Goal: Entertainment & Leisure: Consume media (video, audio)

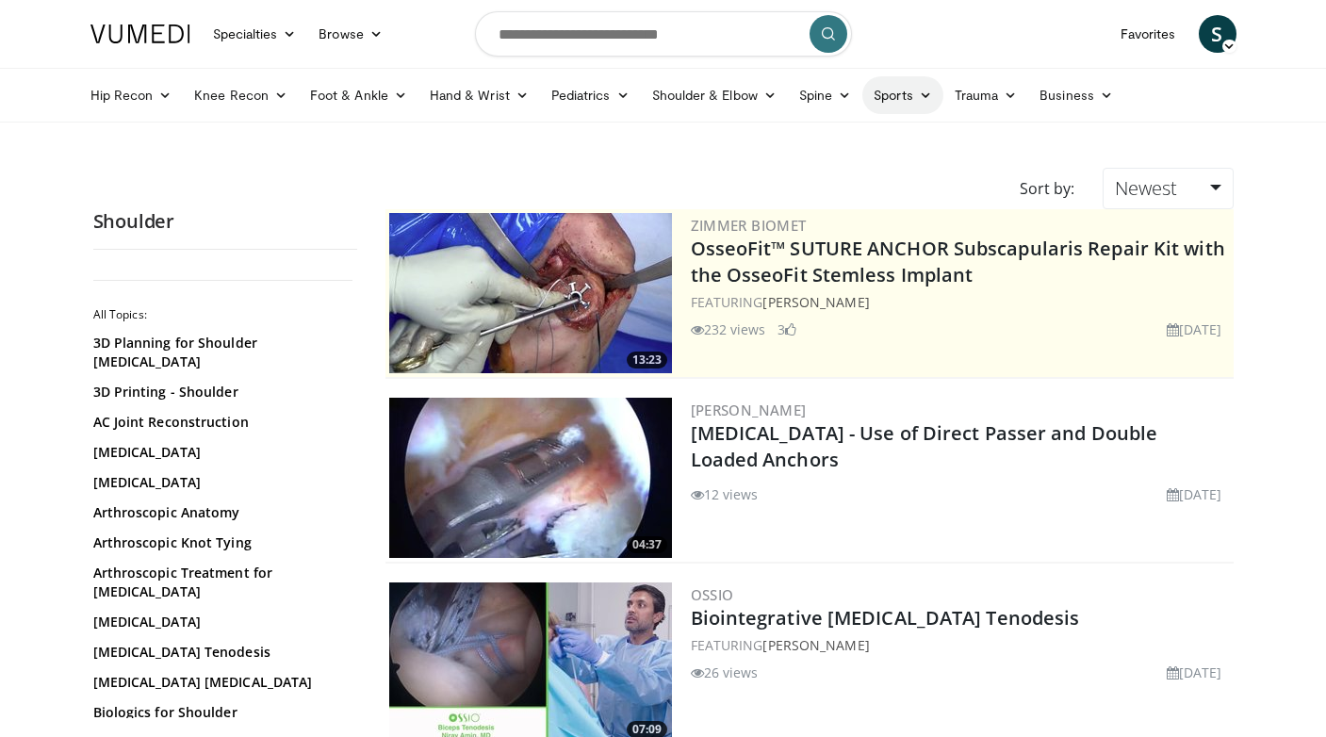
click at [897, 101] on link "Sports" at bounding box center [902, 95] width 81 height 38
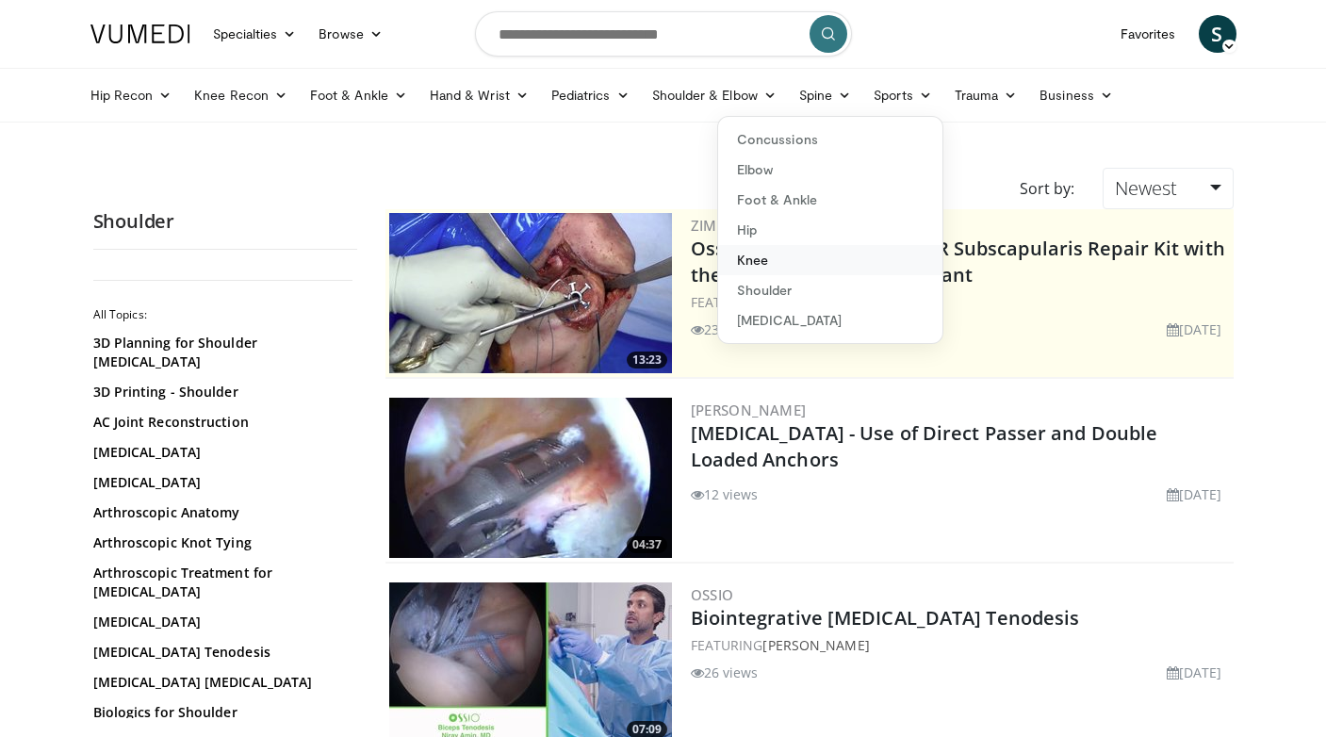
click at [837, 264] on link "Knee" at bounding box center [830, 260] width 224 height 30
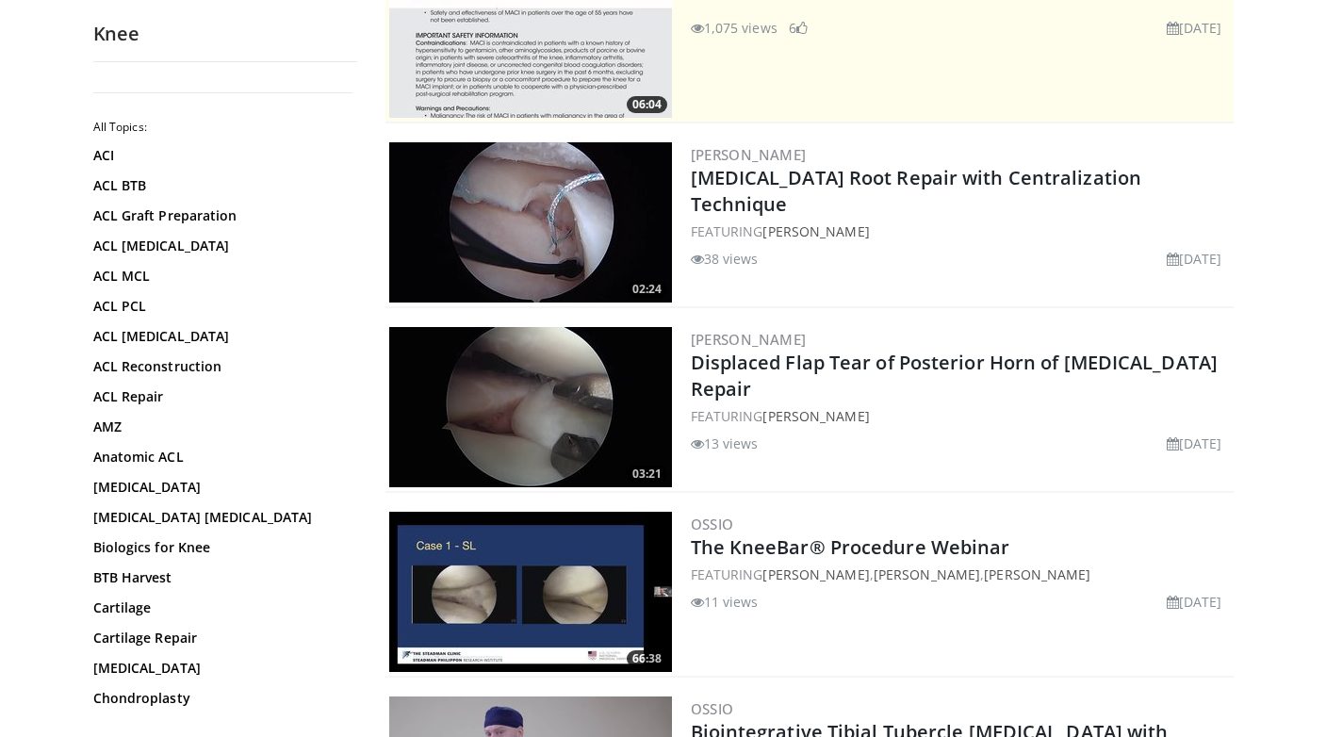
scroll to position [260, 0]
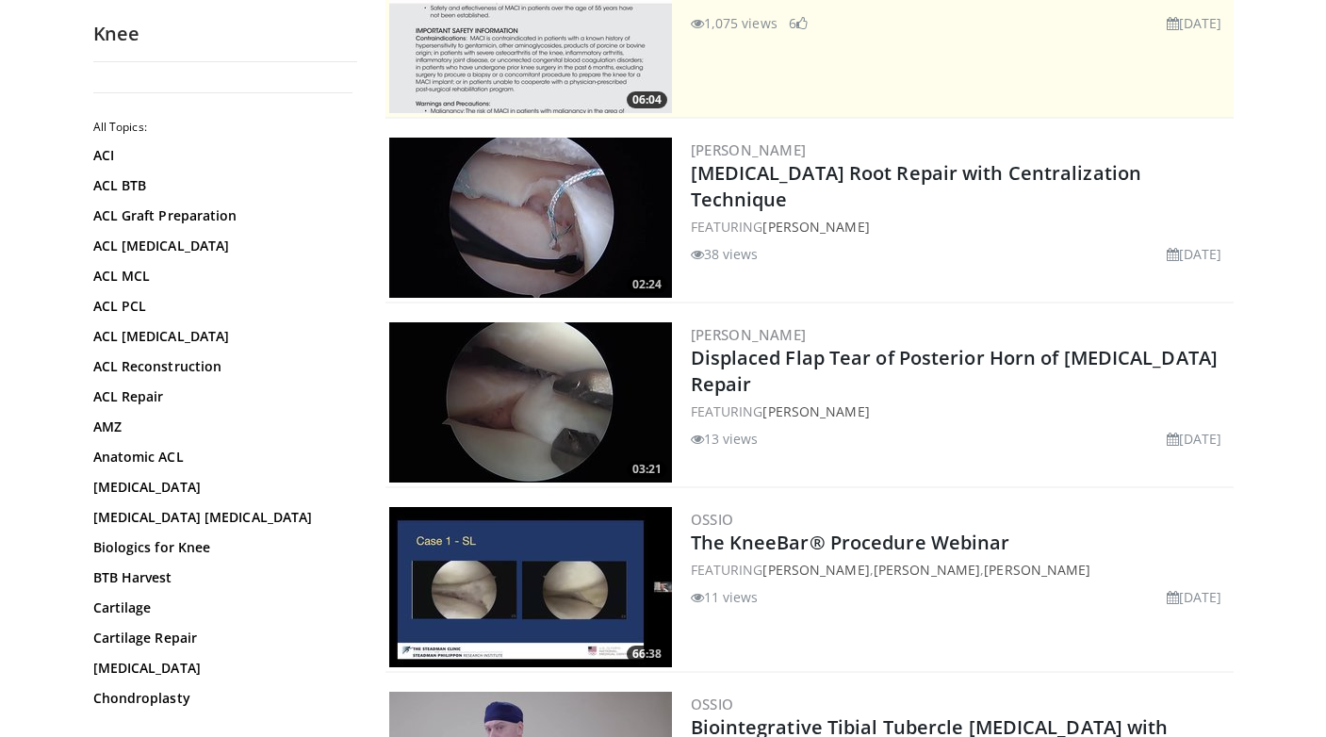
click at [572, 400] on img at bounding box center [530, 402] width 283 height 160
click at [557, 208] on img at bounding box center [530, 218] width 283 height 160
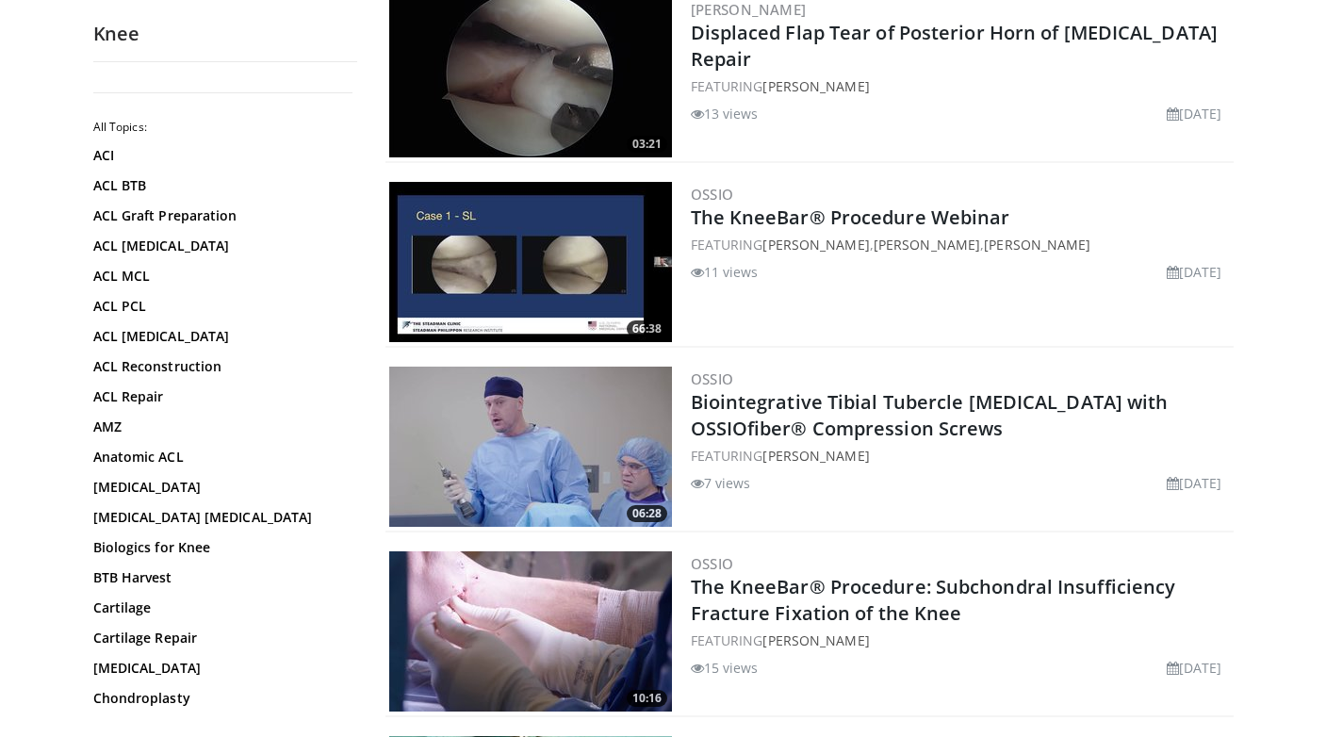
scroll to position [0, 0]
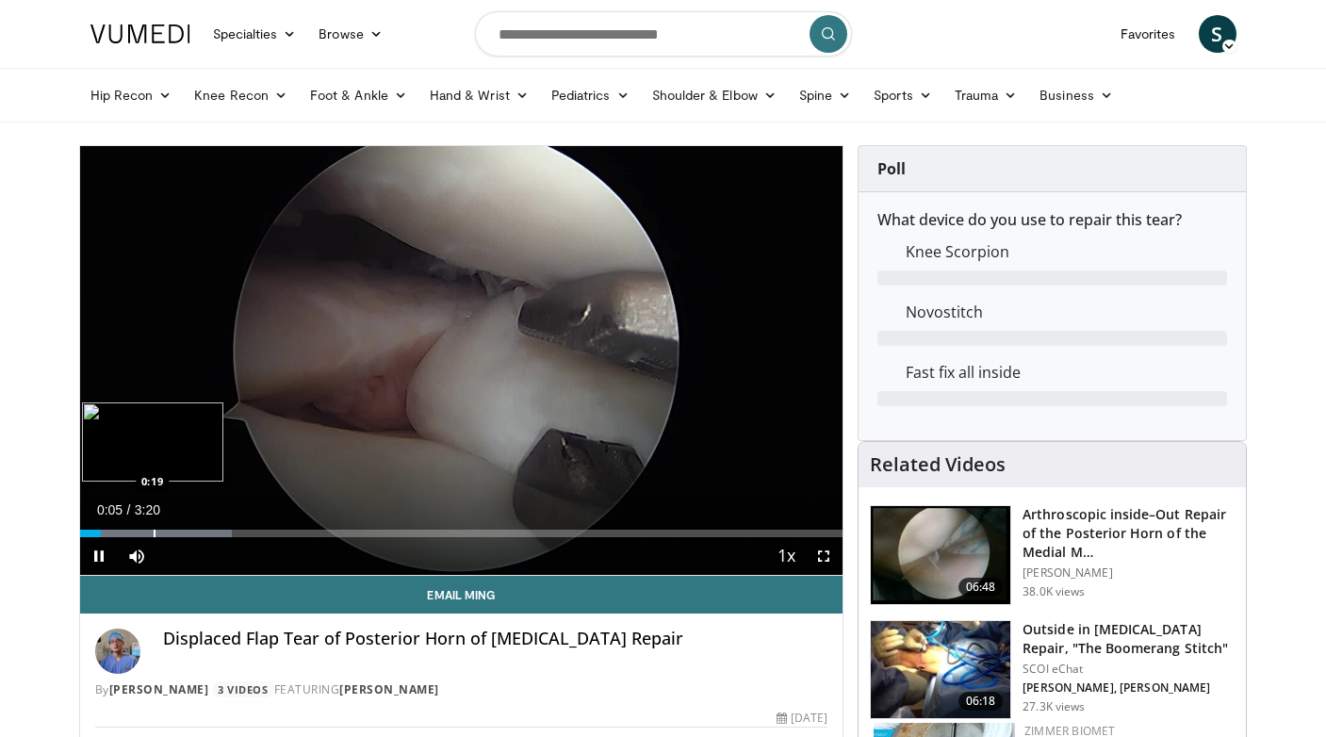
click at [154, 532] on div "Progress Bar" at bounding box center [155, 534] width 2 height 8
click at [197, 526] on div "Loaded : 34.66% 0:19 0:30" at bounding box center [461, 528] width 763 height 18
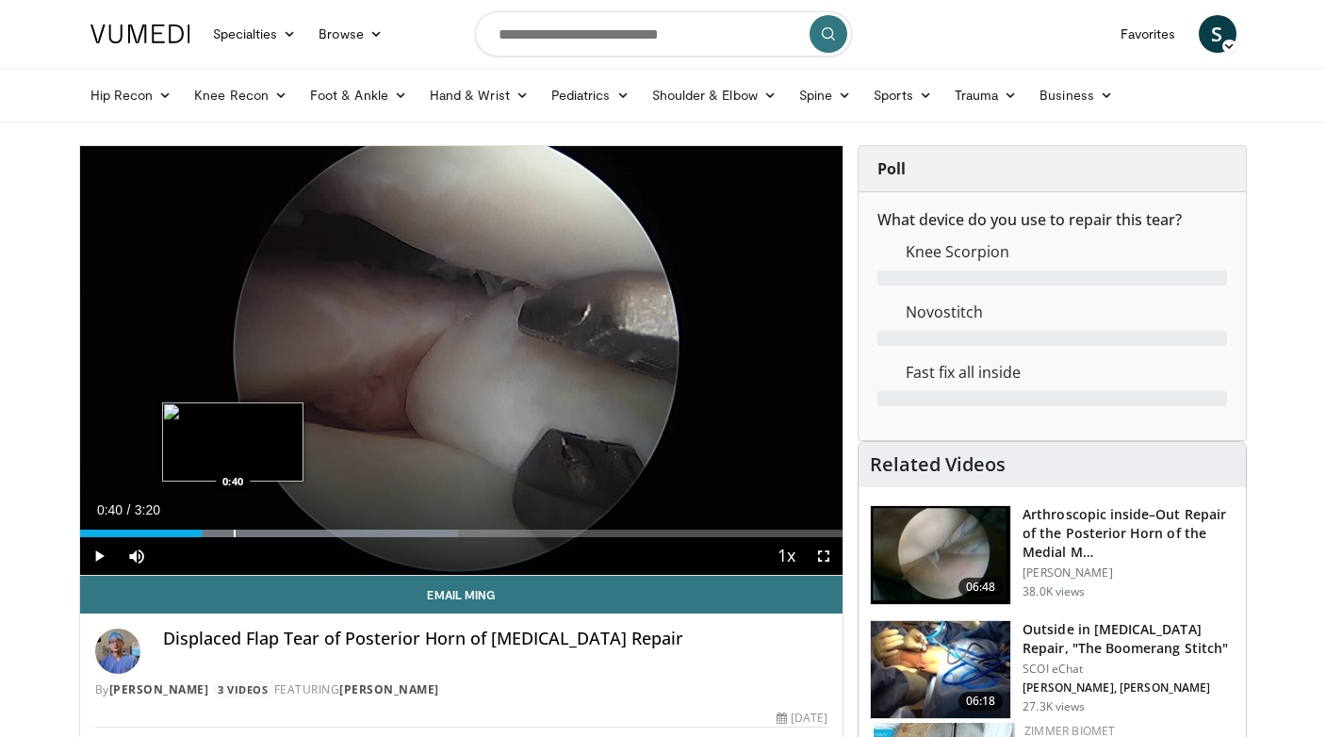
click at [233, 527] on div "Loaded : 49.54% 0:40 0:40" at bounding box center [461, 528] width 763 height 18
click at [258, 531] on div "Progress Bar" at bounding box center [259, 534] width 2 height 8
click at [290, 530] on div "Progress Bar" at bounding box center [291, 534] width 2 height 8
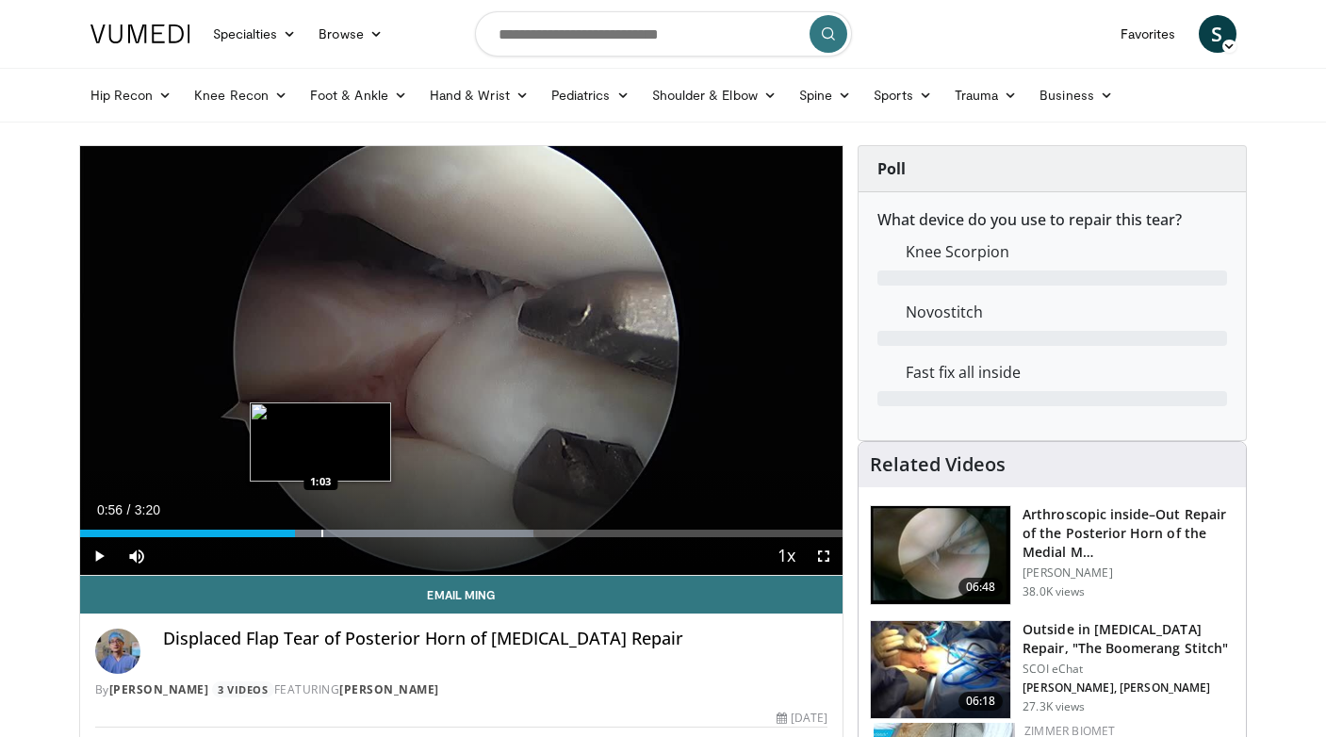
click at [321, 530] on div "Progress Bar" at bounding box center [322, 534] width 2 height 8
click at [349, 528] on div "Loaded : 64.41% 1:05 1:10" at bounding box center [461, 528] width 763 height 18
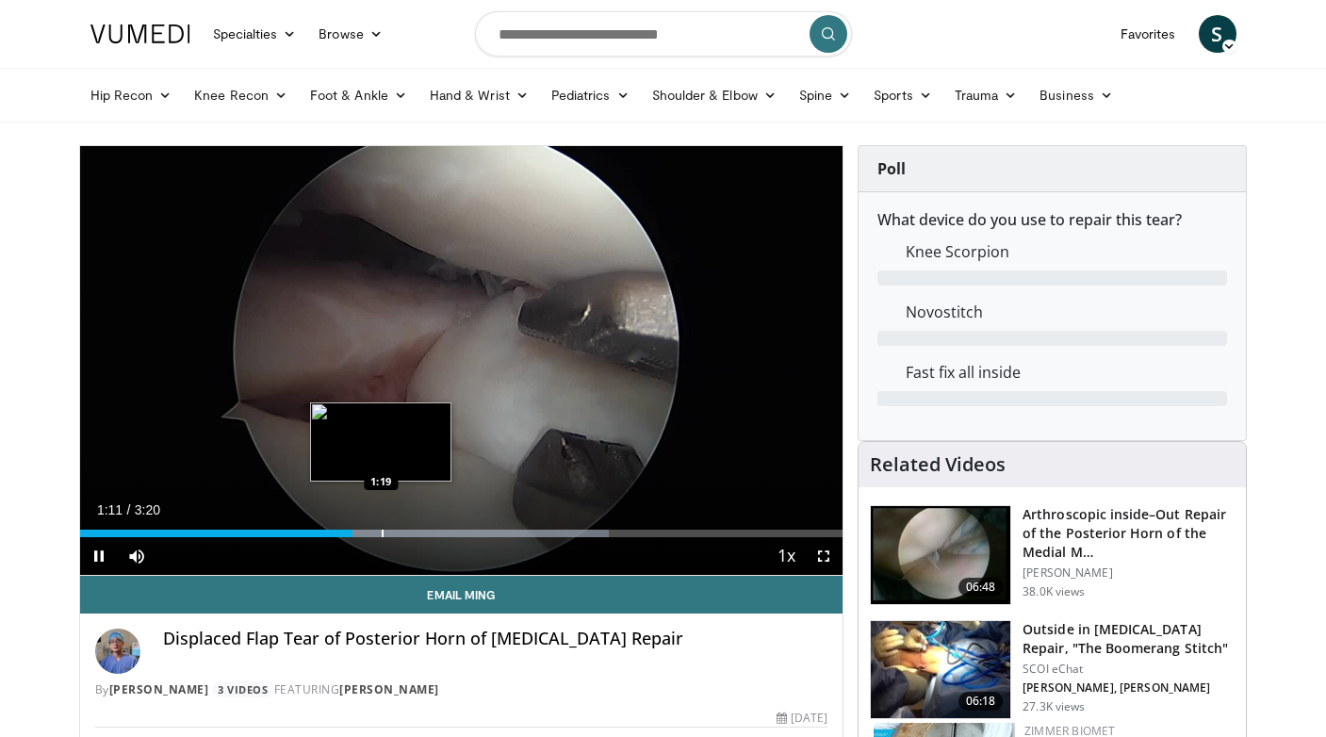
click at [382, 531] on div "Progress Bar" at bounding box center [383, 534] width 2 height 8
click at [419, 524] on div "Loaded : 69.97% 1:19 1:27" at bounding box center [461, 528] width 763 height 18
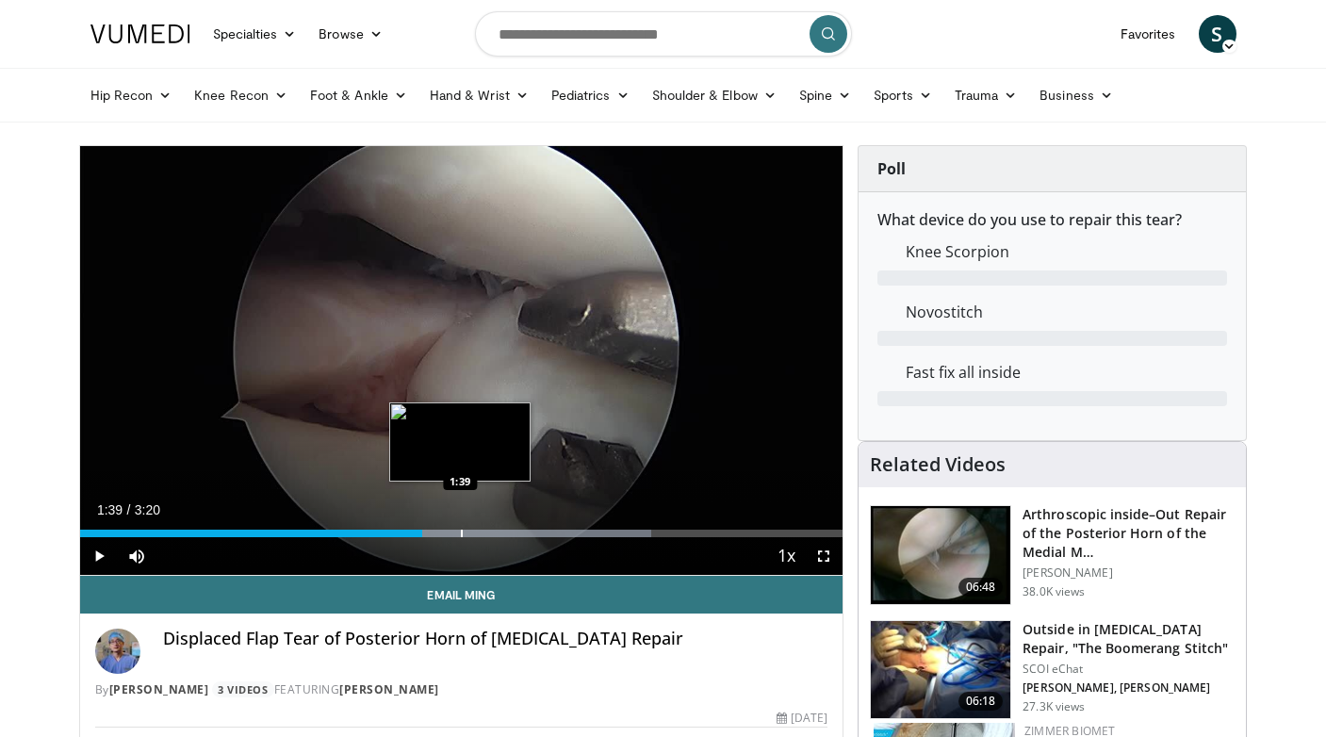
click at [460, 525] on div "Loaded : 74.97% 1:29 1:39" at bounding box center [461, 528] width 763 height 18
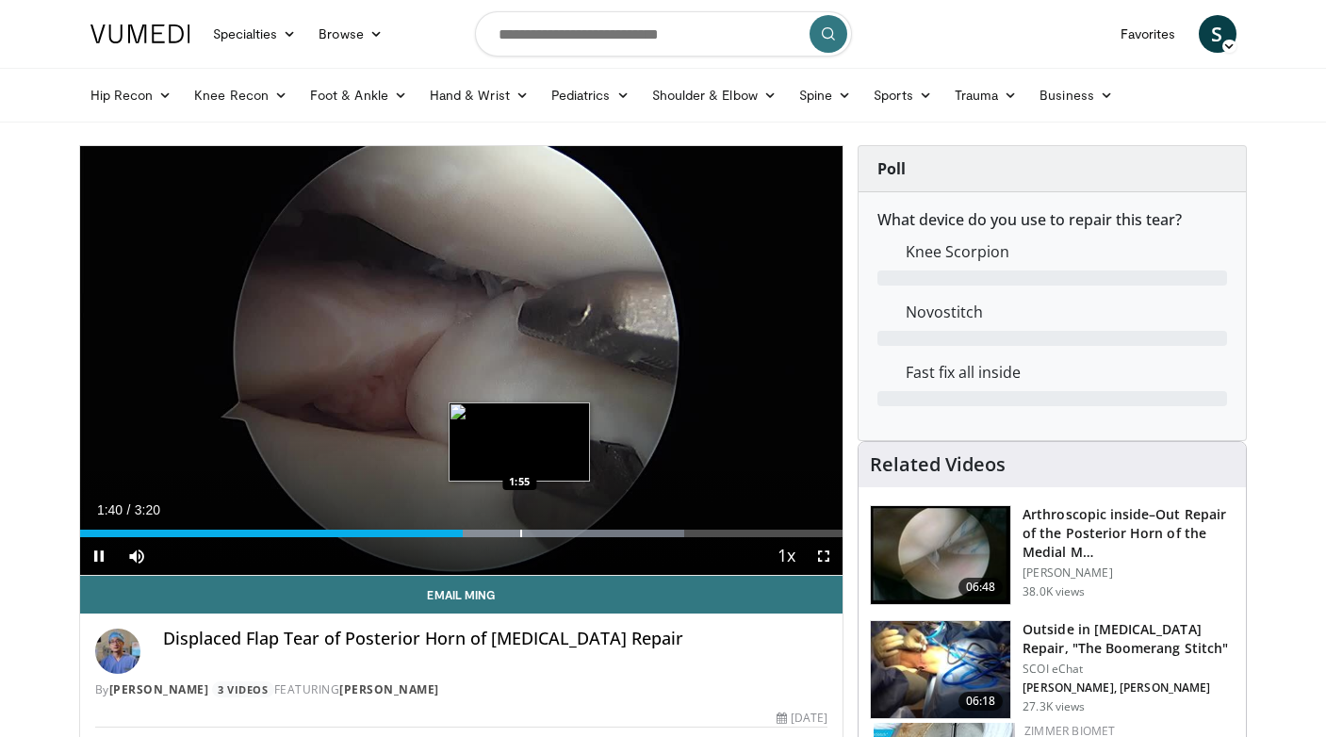
click at [520, 536] on div "Progress Bar" at bounding box center [521, 534] width 2 height 8
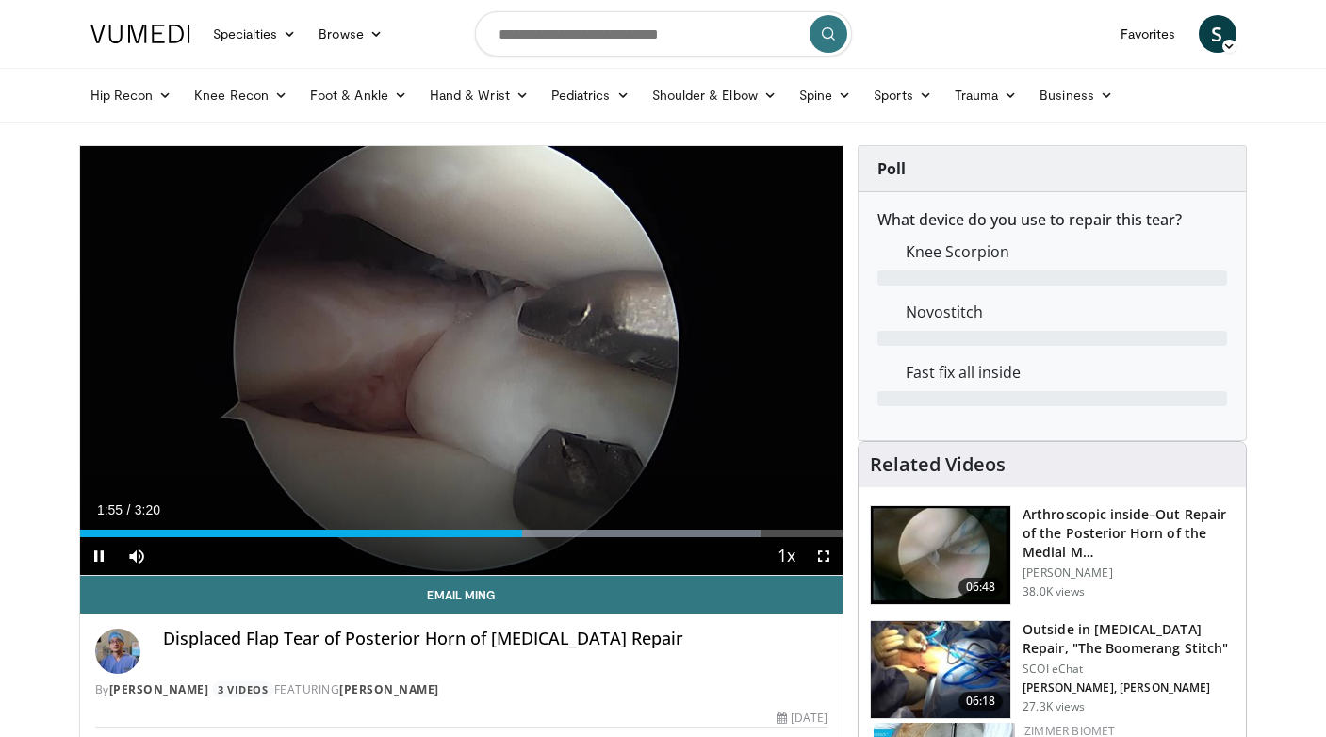
click at [568, 538] on div "Current Time 1:55 / Duration 3:20 Pause Skip Backward Skip Forward Mute Loaded …" at bounding box center [461, 556] width 763 height 38
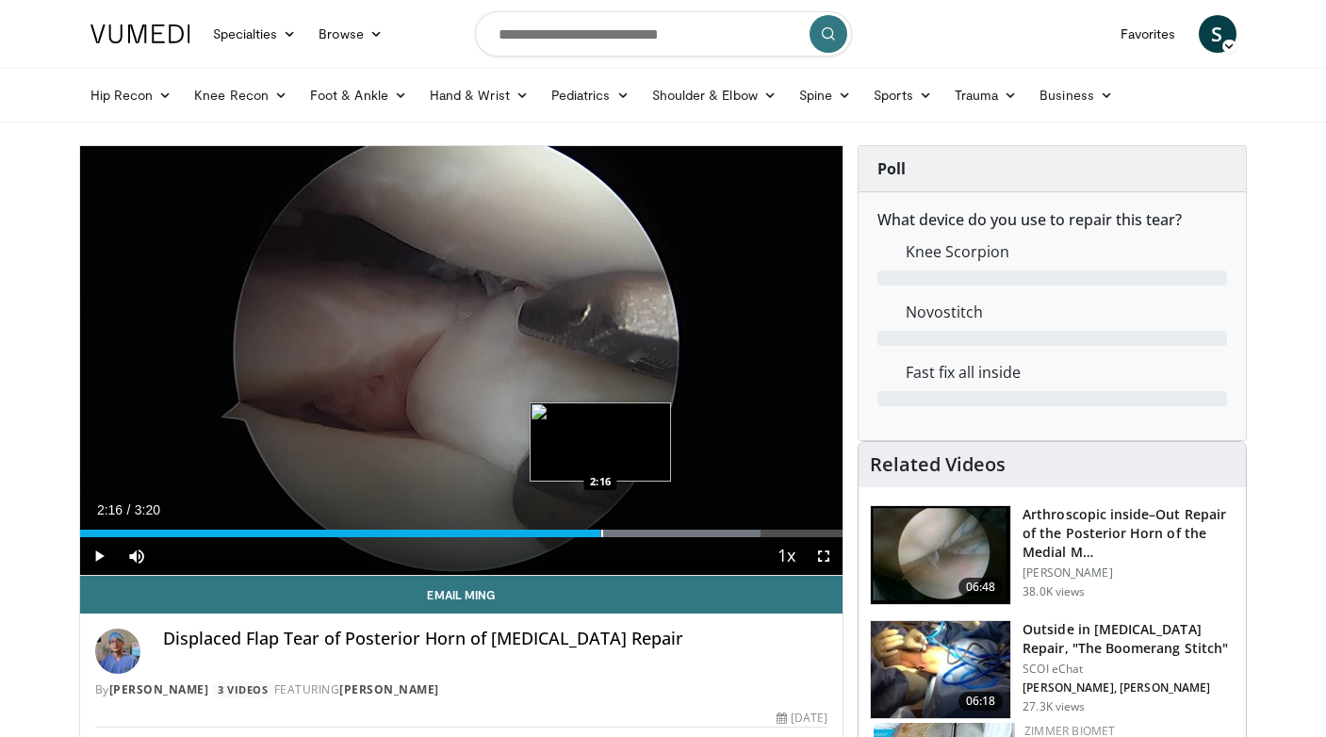
click at [600, 526] on div "Loaded : 89.20% 1:56 2:16" at bounding box center [461, 528] width 763 height 18
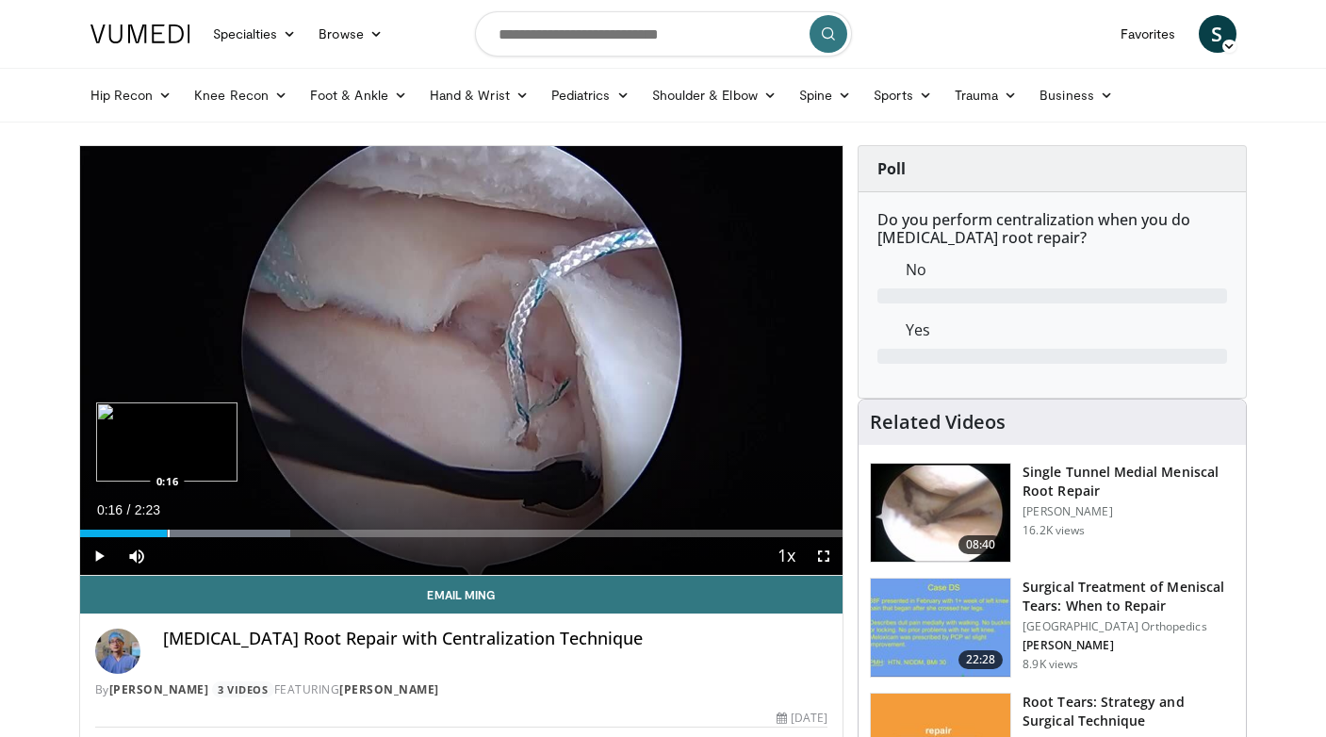
click at [168, 530] on div "Progress Bar" at bounding box center [169, 534] width 2 height 8
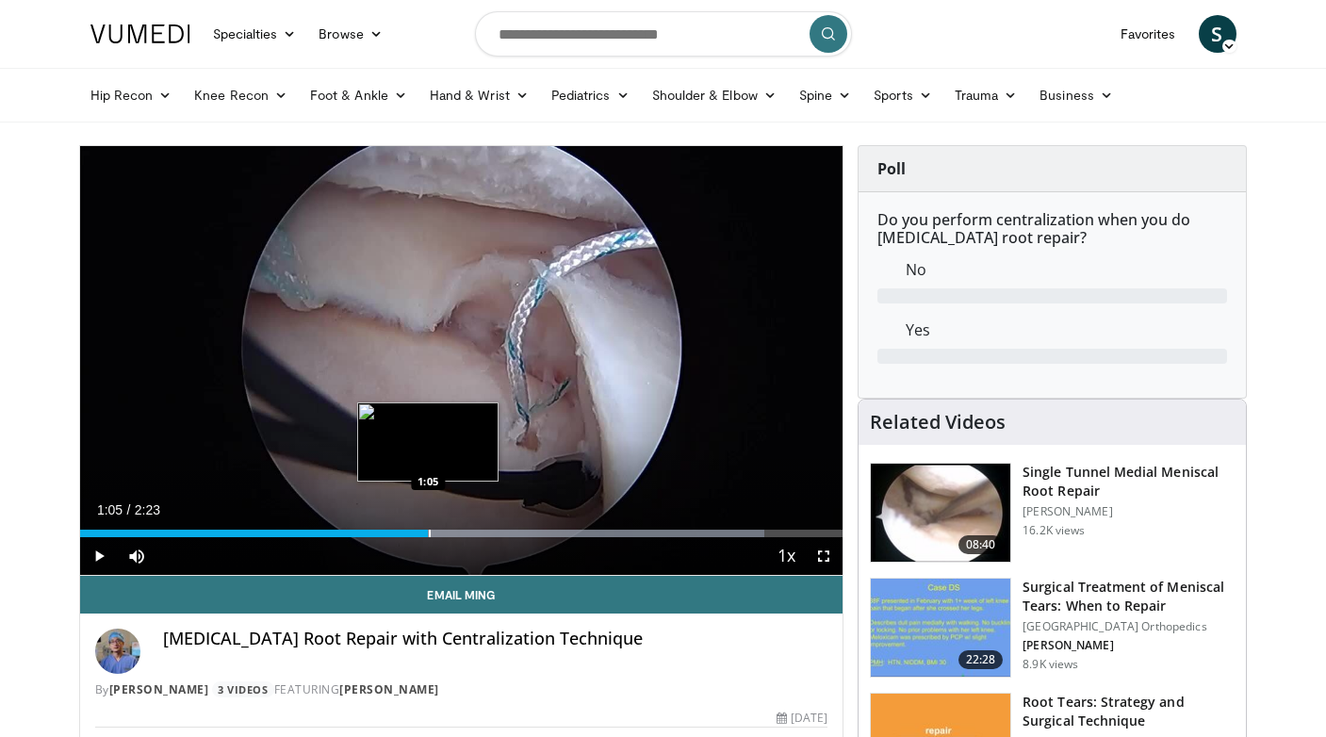
click at [429, 531] on div "Progress Bar" at bounding box center [430, 534] width 2 height 8
click at [460, 537] on div "Current Time 1:06 / Duration 2:23 Pause Skip Backward Skip Forward Mute Loaded …" at bounding box center [461, 556] width 763 height 38
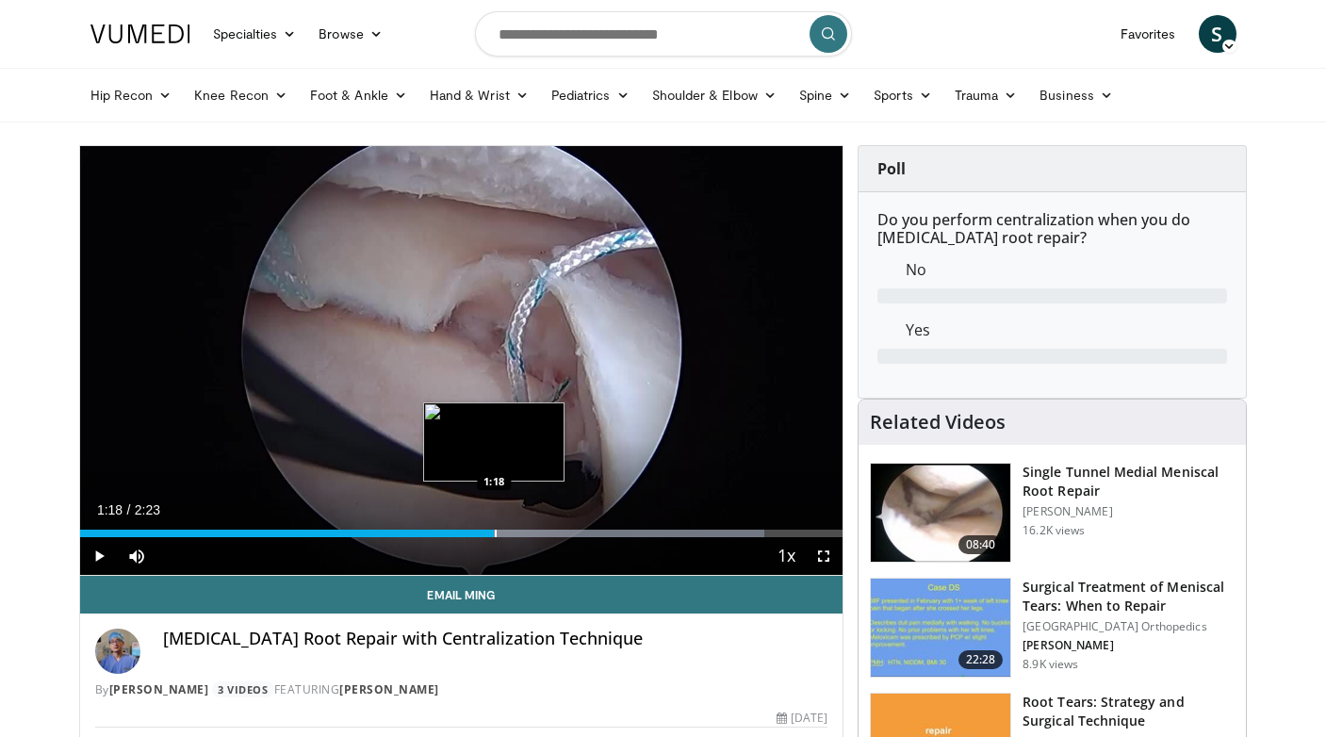
click at [495, 535] on div "Progress Bar" at bounding box center [496, 534] width 2 height 8
click at [538, 531] on div "Progress Bar" at bounding box center [539, 534] width 2 height 8
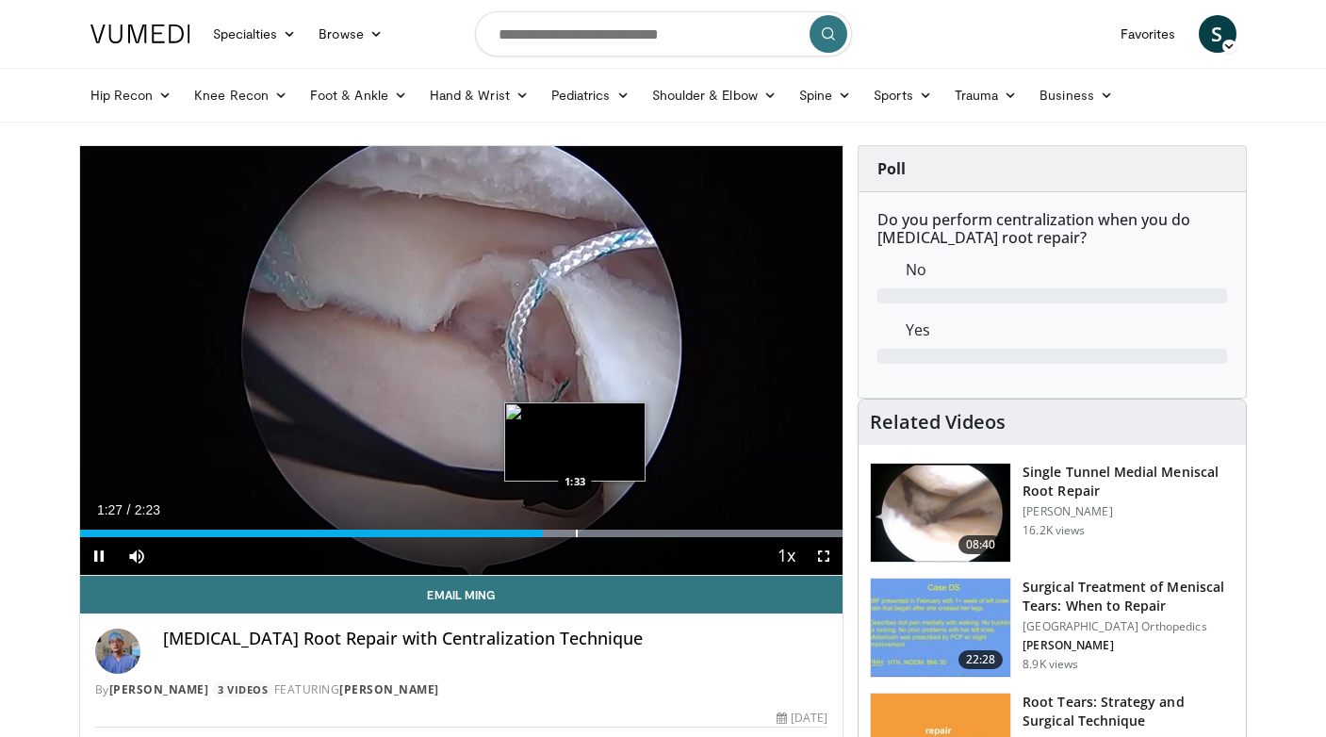
click at [576, 532] on div "Progress Bar" at bounding box center [577, 534] width 2 height 8
click at [602, 533] on div "10 seconds Tap to unmute" at bounding box center [461, 360] width 763 height 429
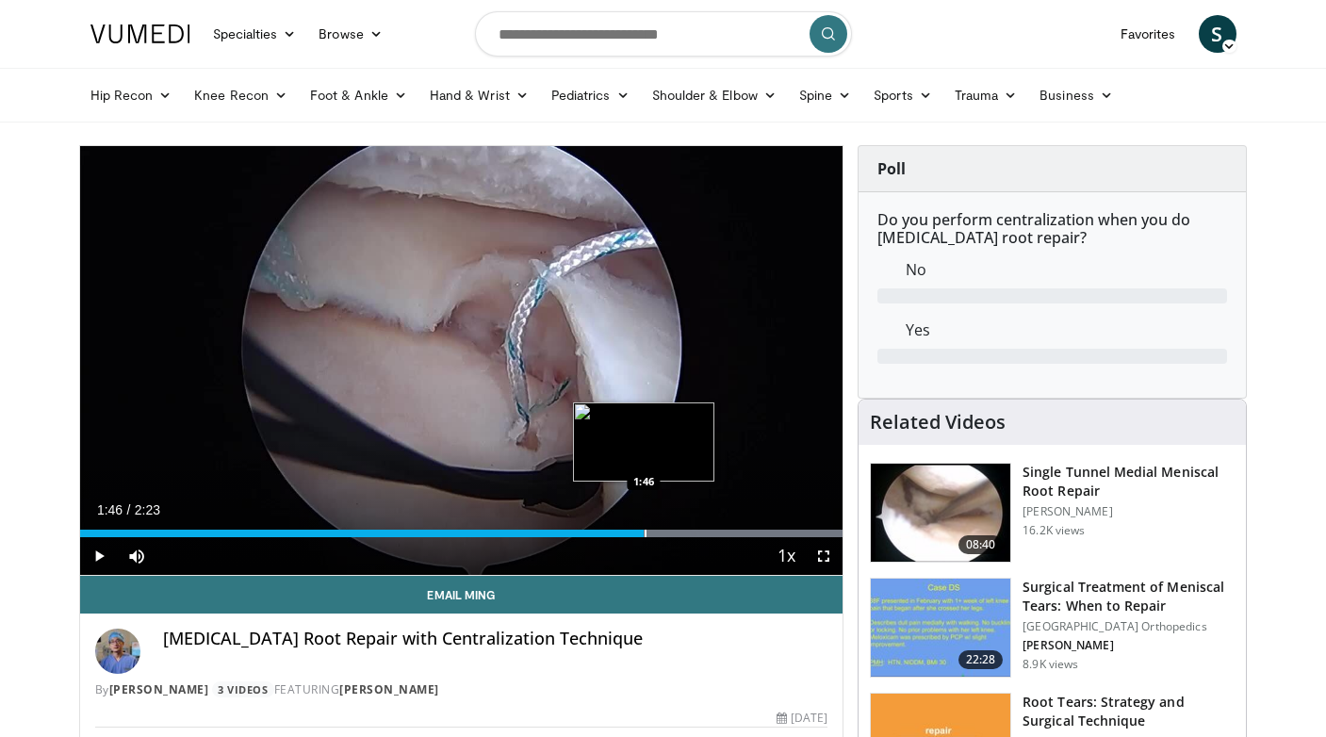
click at [644, 530] on div "Progress Bar" at bounding box center [645, 534] width 2 height 8
